Goal: Task Accomplishment & Management: Use online tool/utility

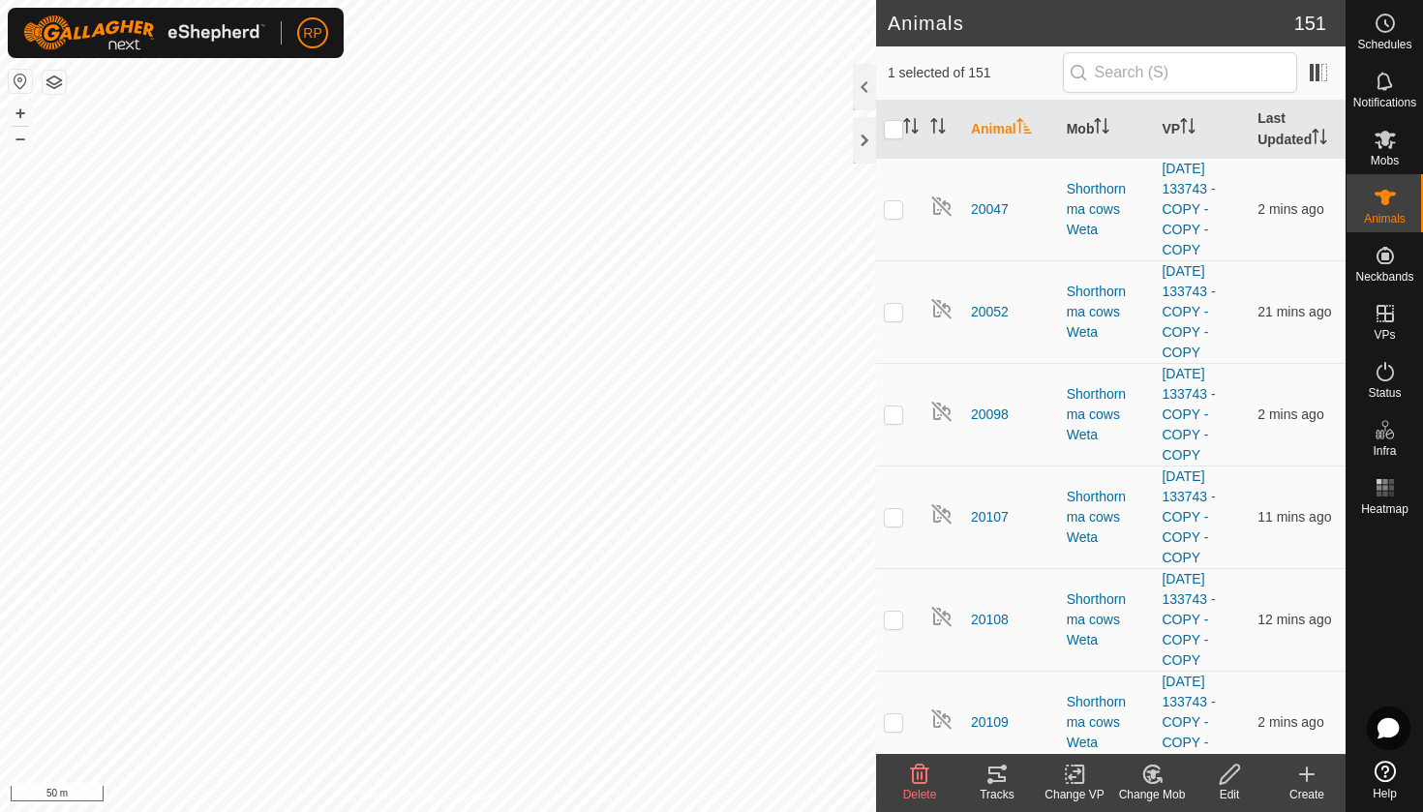
click at [994, 774] on icon at bounding box center [996, 774] width 17 height 15
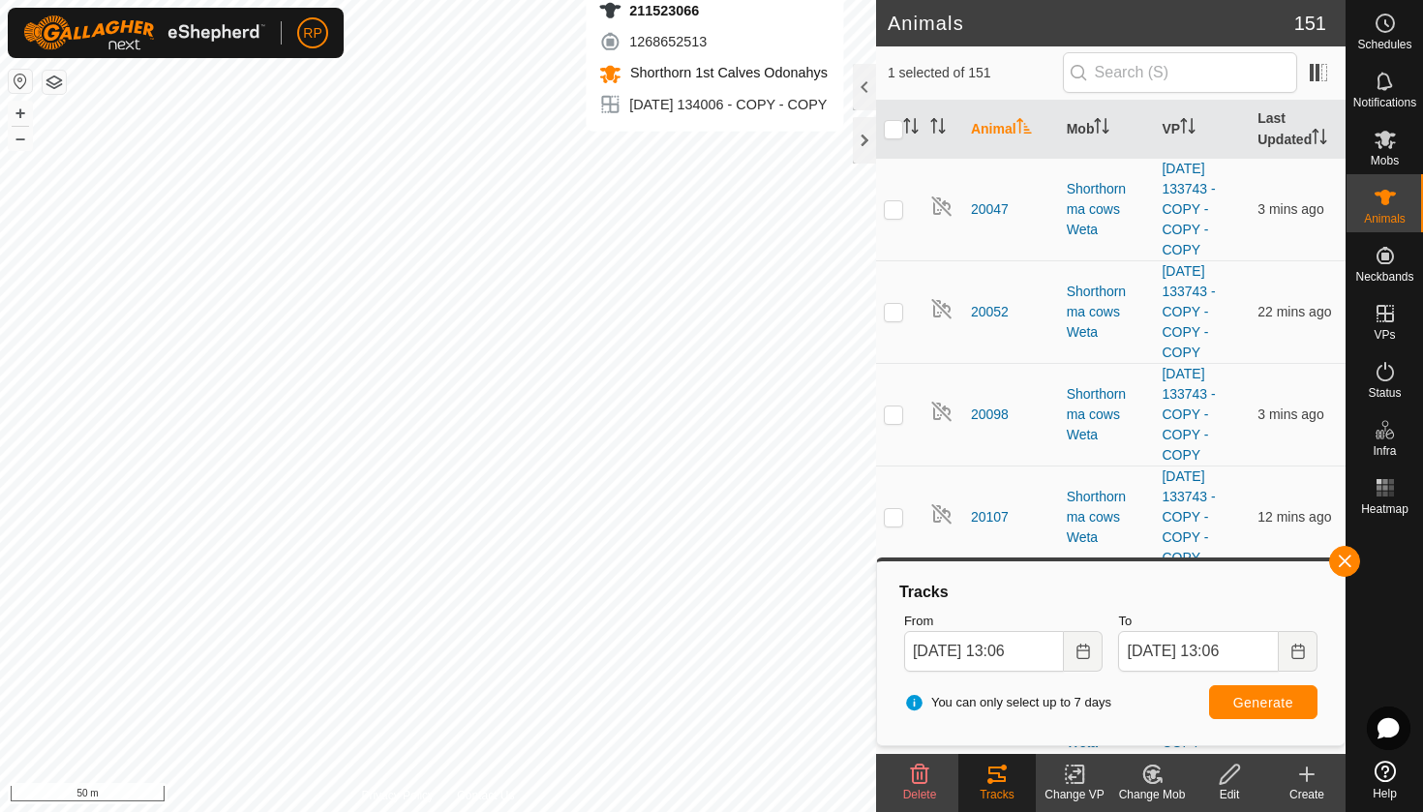
checkbox input "false"
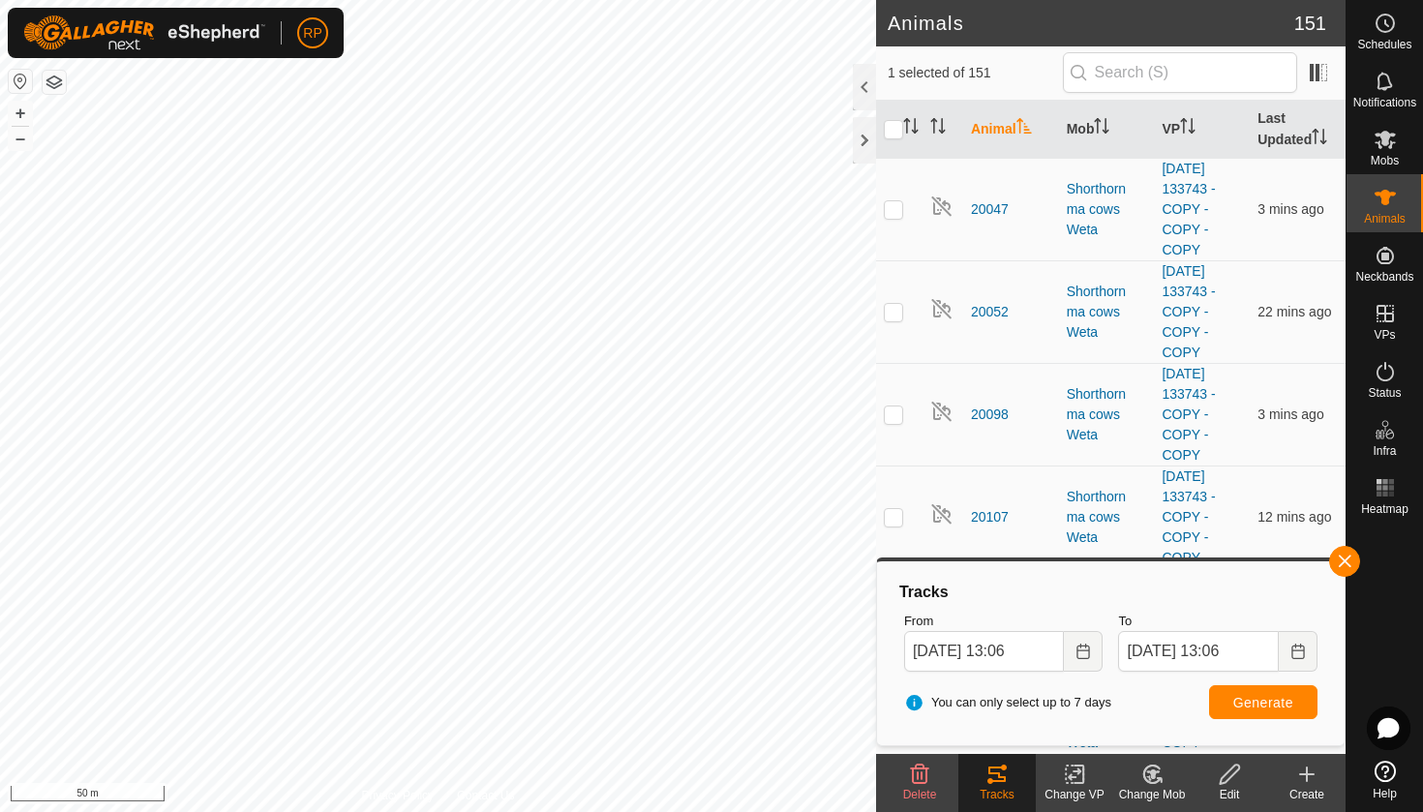
click at [1000, 783] on icon at bounding box center [996, 774] width 23 height 23
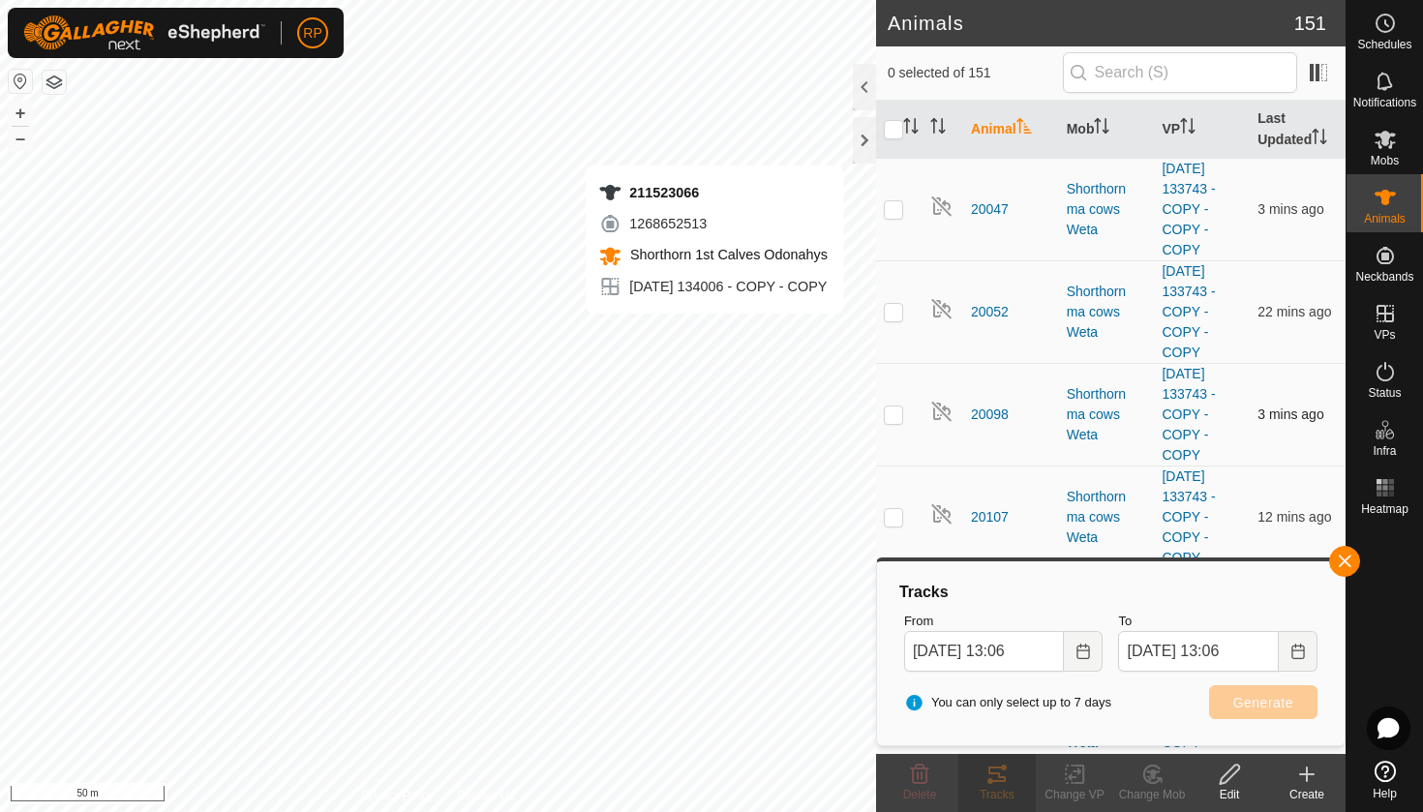
checkbox input "true"
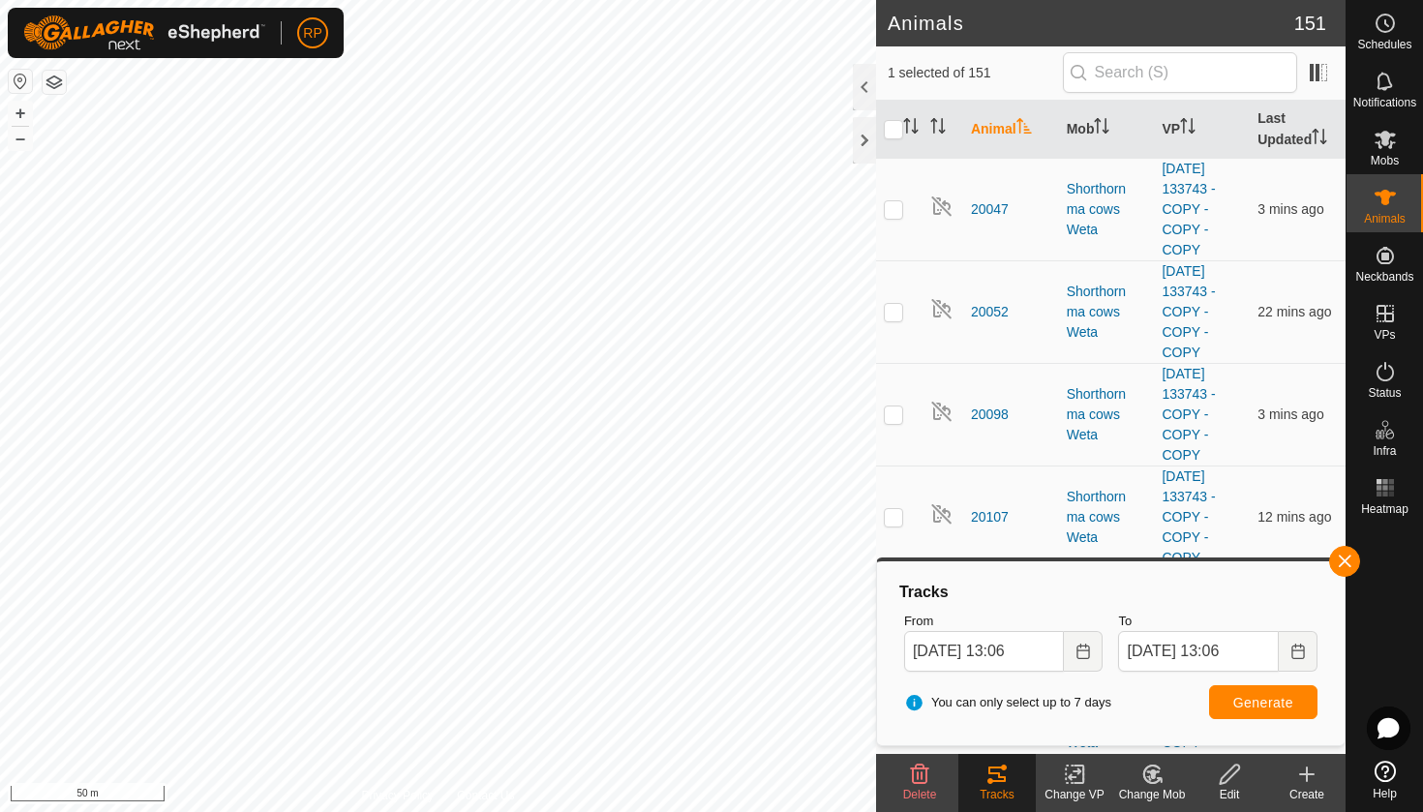
click at [998, 781] on icon at bounding box center [996, 774] width 17 height 15
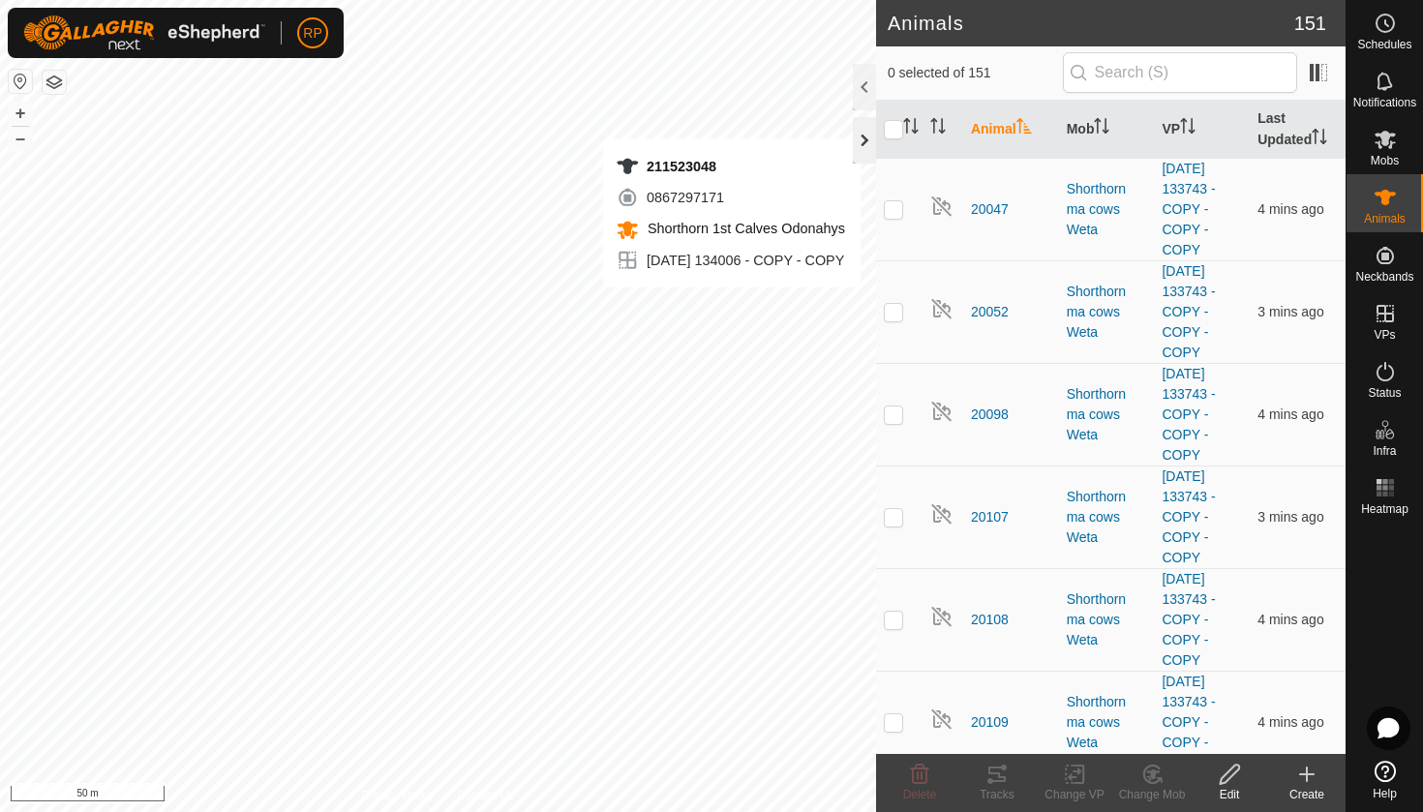
checkbox input "true"
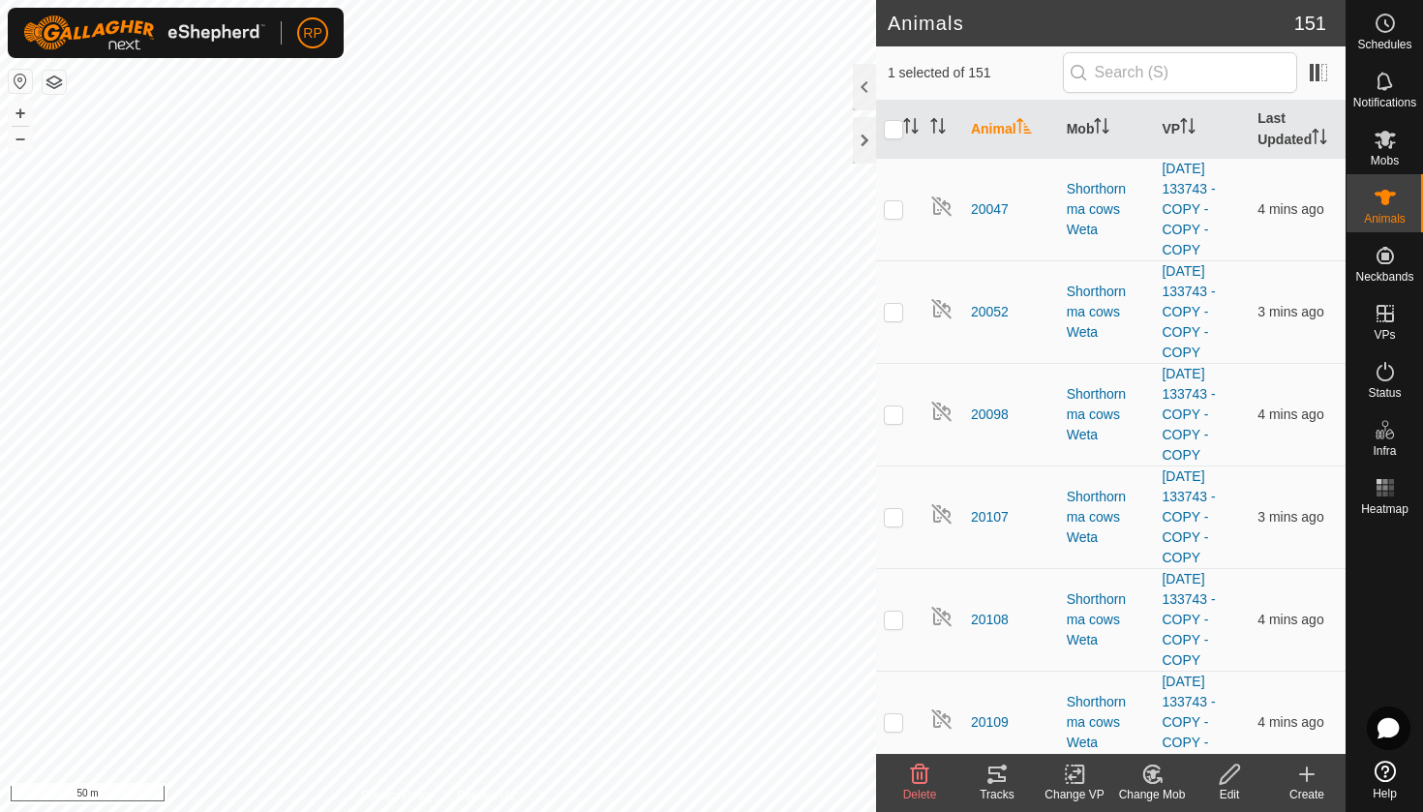
click at [1004, 785] on icon at bounding box center [996, 774] width 23 height 23
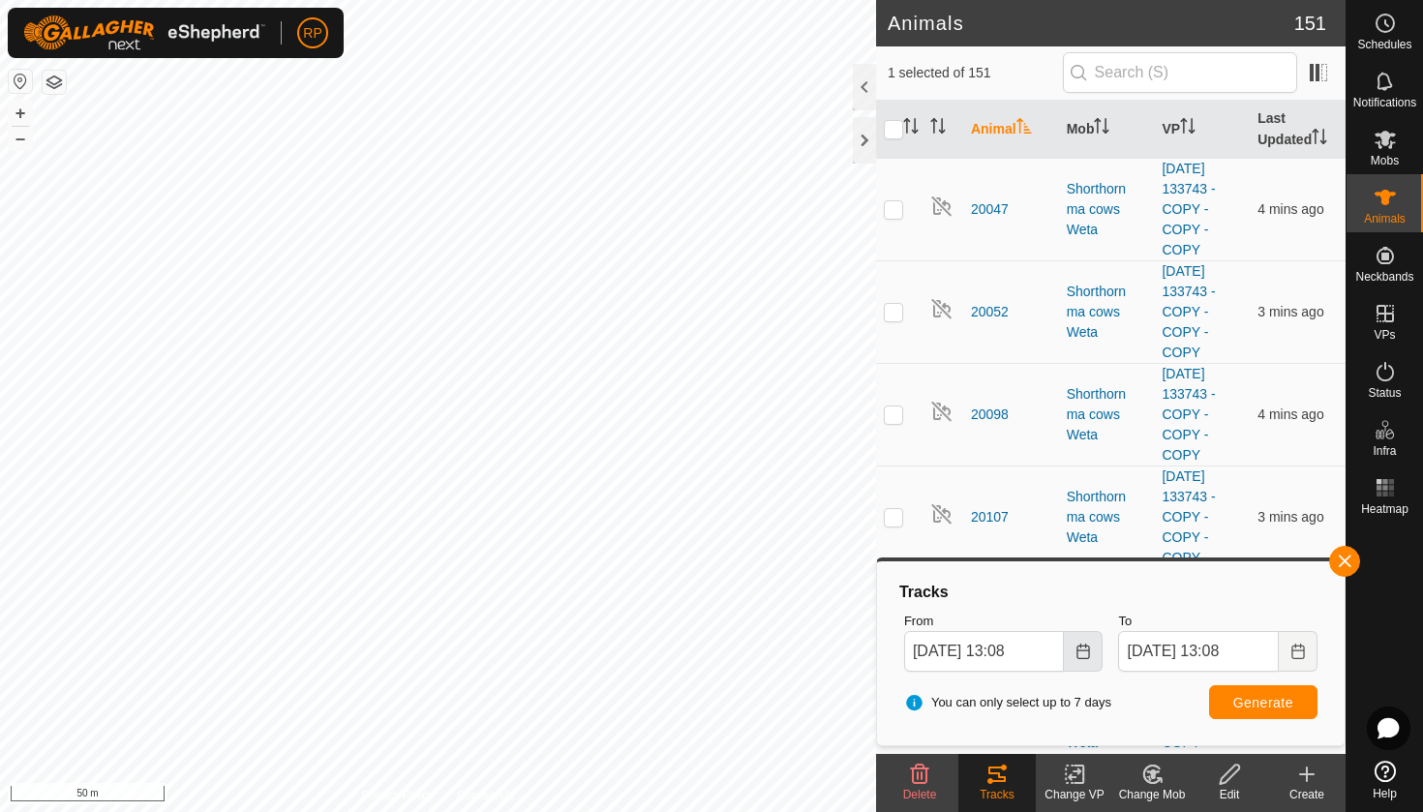
click at [1082, 645] on icon "Choose Date" at bounding box center [1082, 651] width 13 height 15
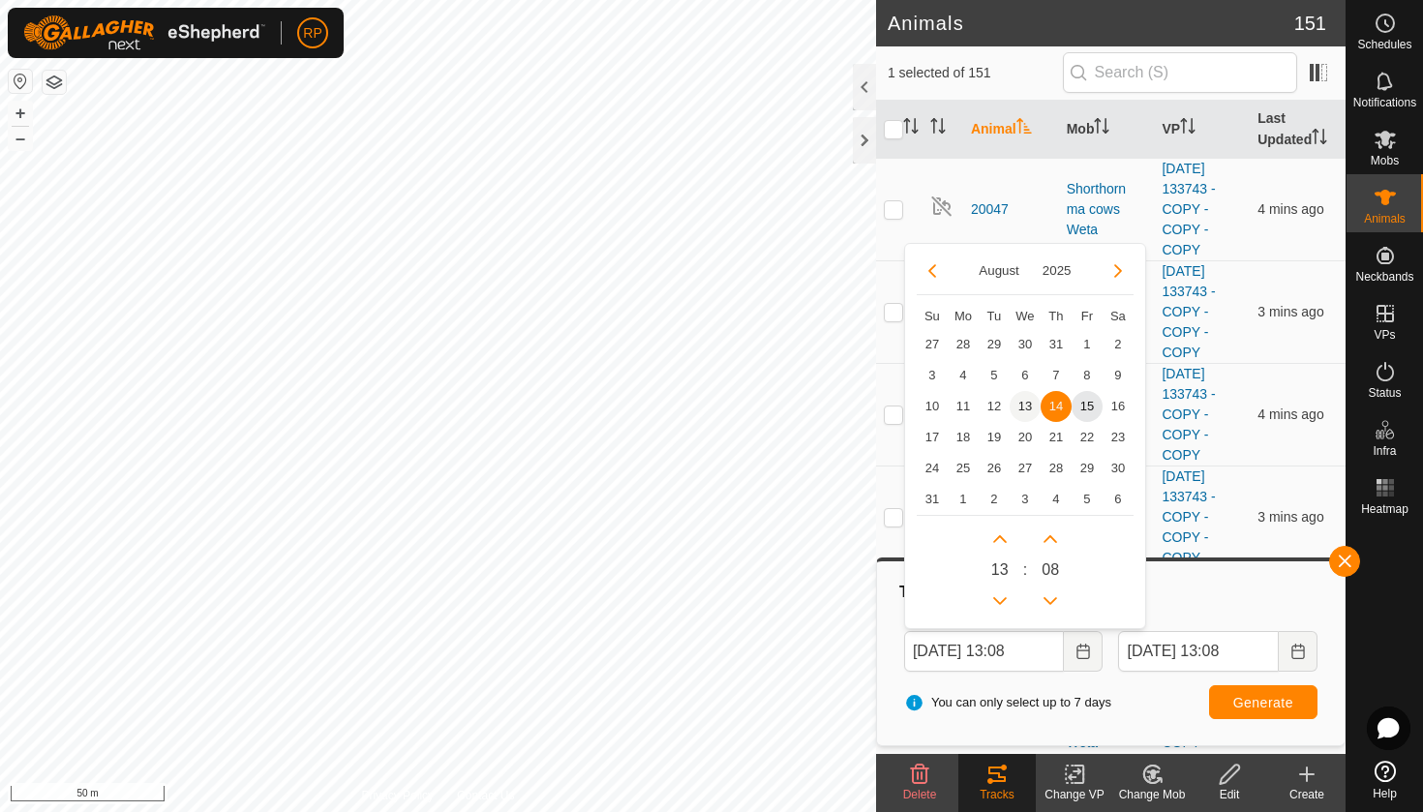
click at [1027, 409] on span "13" at bounding box center [1025, 406] width 31 height 31
type input "13 Aug, 2025 13:08"
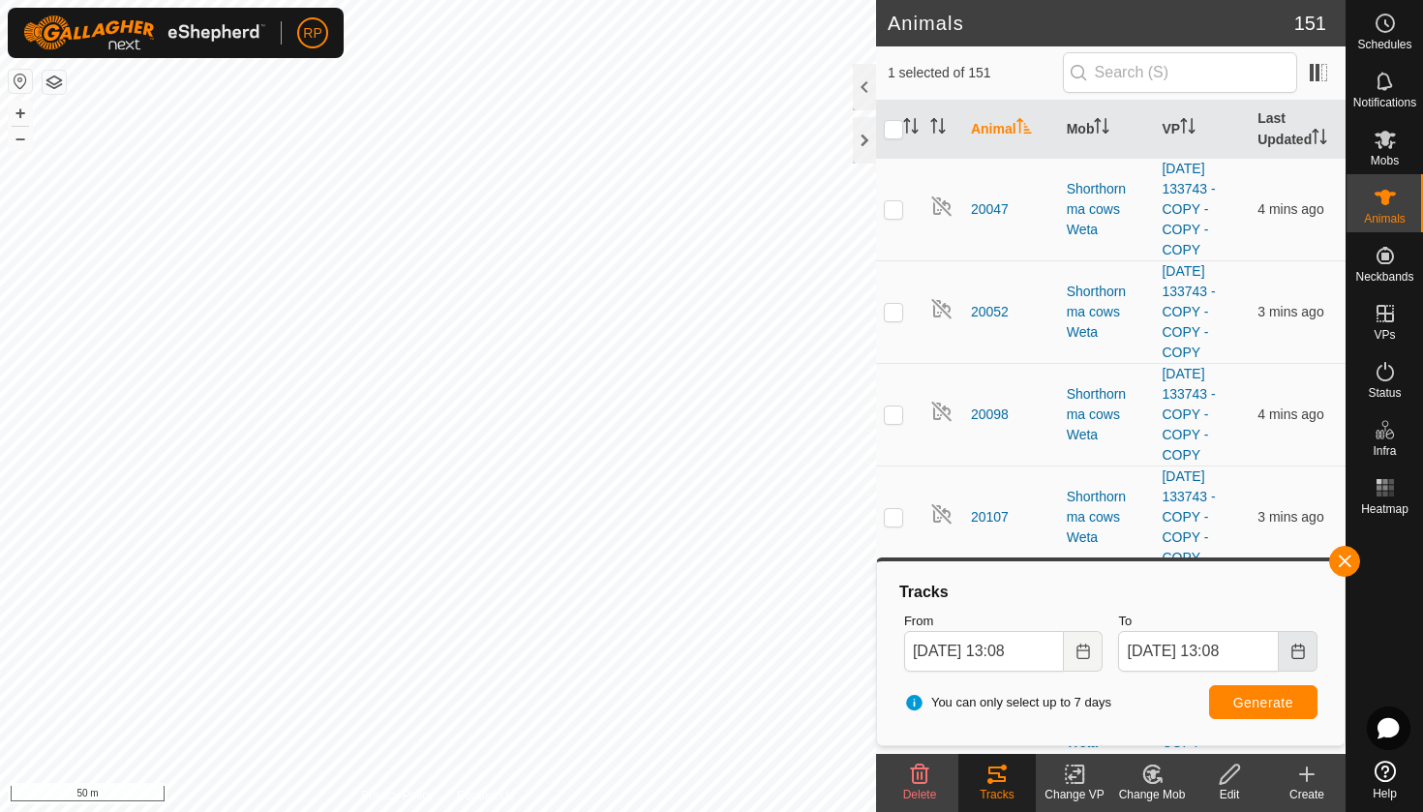
click at [1306, 652] on button "Choose Date" at bounding box center [1298, 651] width 39 height 41
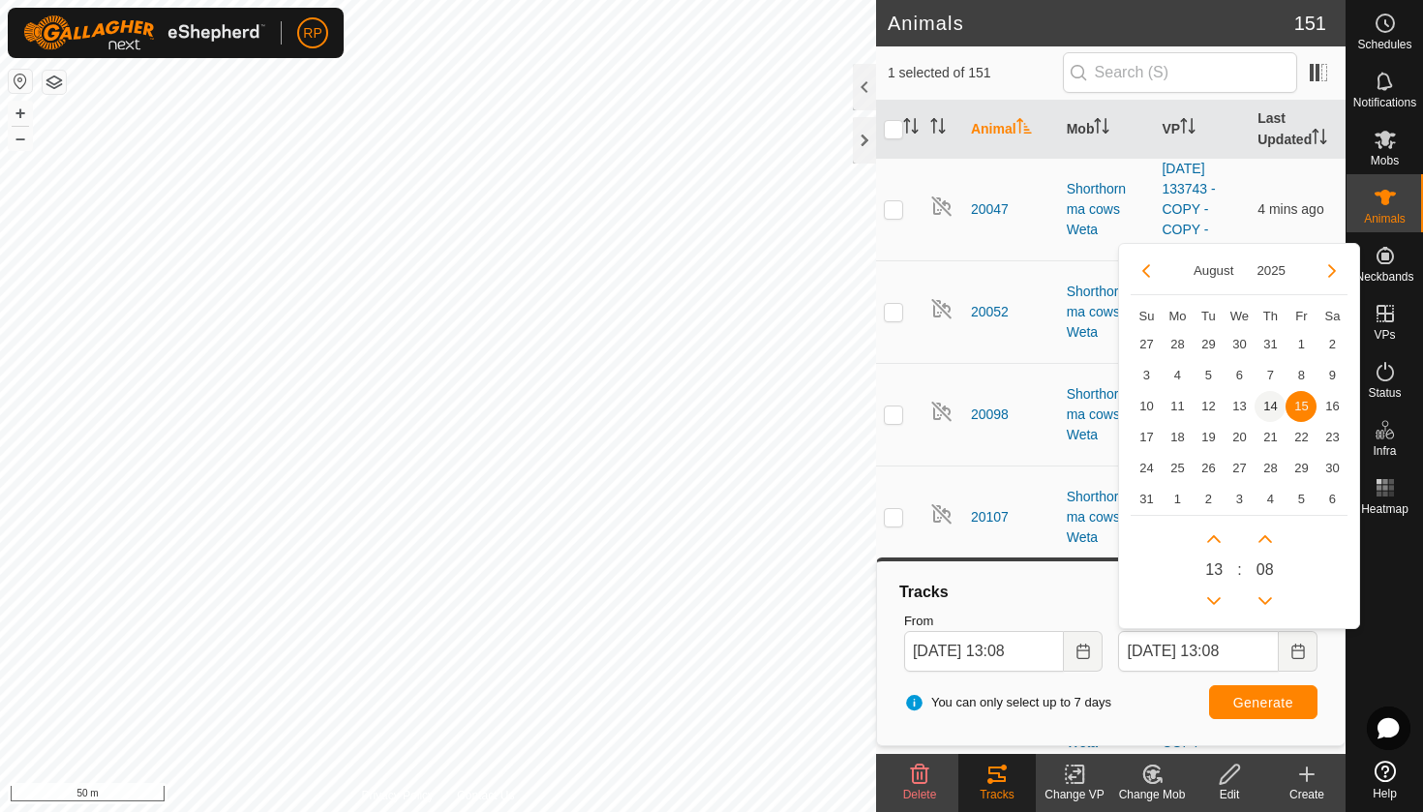
click at [1271, 405] on span "14" at bounding box center [1269, 406] width 31 height 31
type input "14 Aug, 2025 13:08"
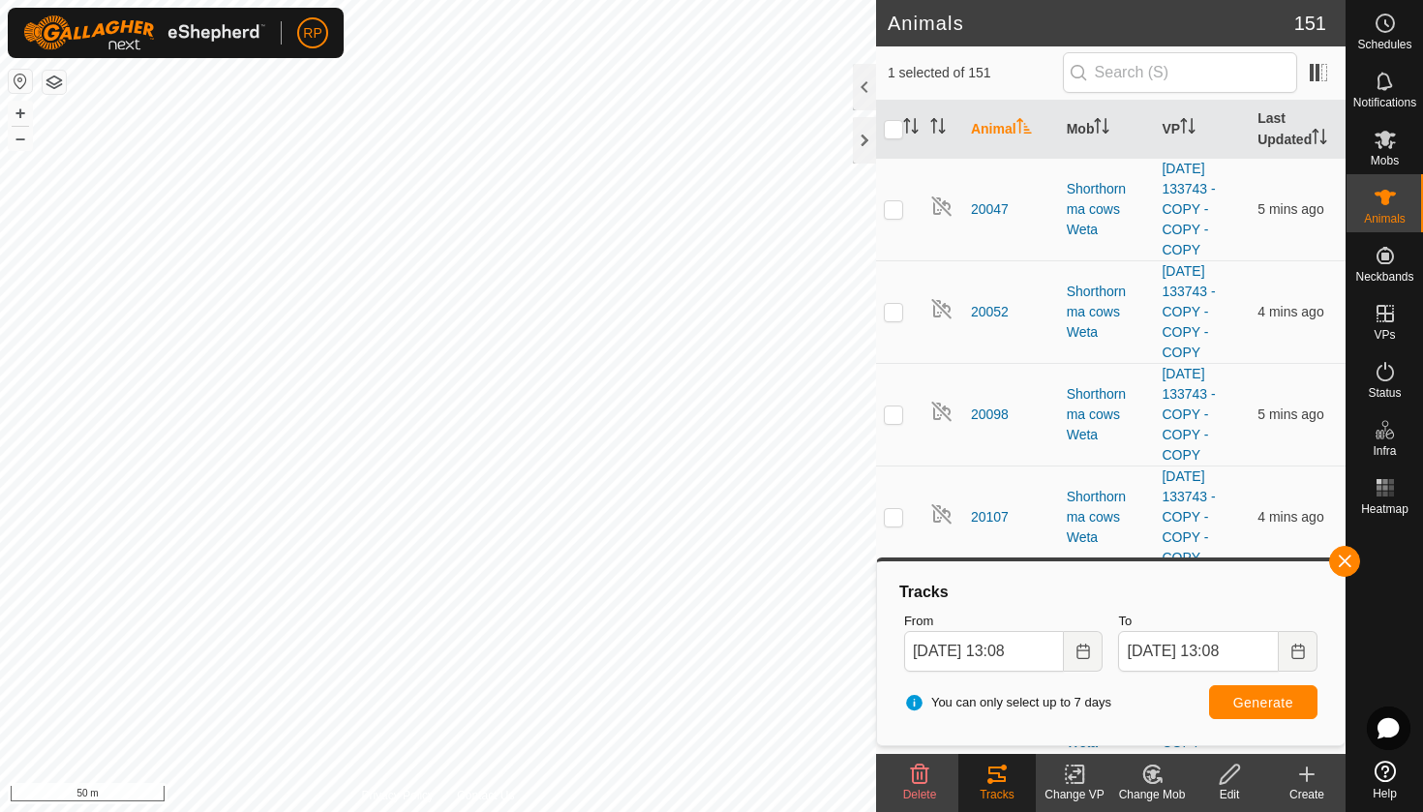
click at [1273, 700] on span "Generate" at bounding box center [1263, 702] width 60 height 15
